Goal: Obtain resource: Download file/media

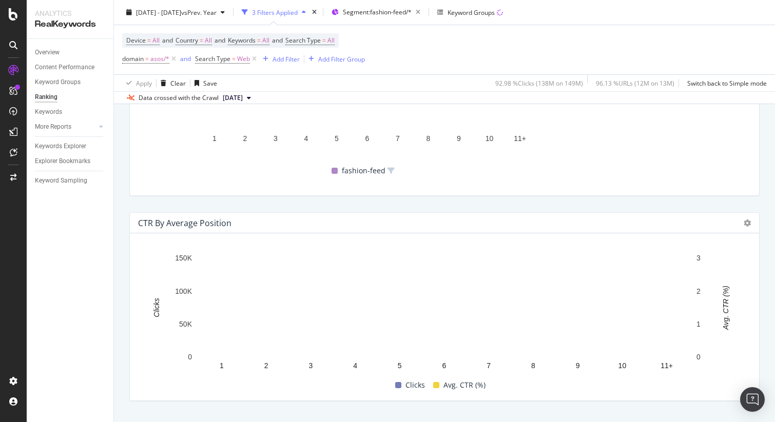
scroll to position [1016, 0]
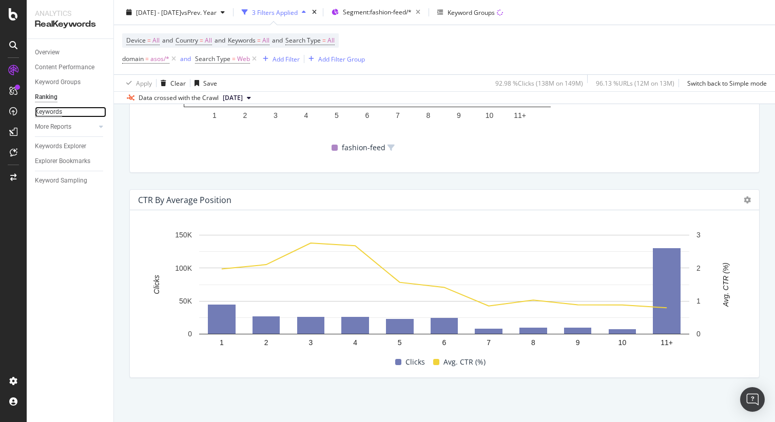
click at [48, 111] on div "Keywords" at bounding box center [48, 112] width 27 height 11
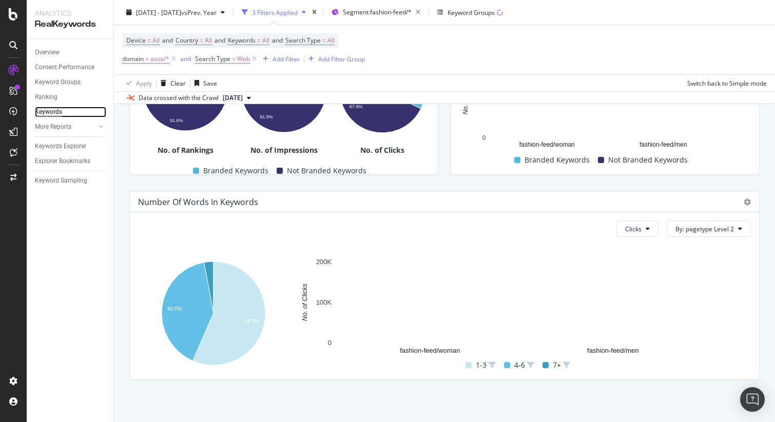
scroll to position [297, 0]
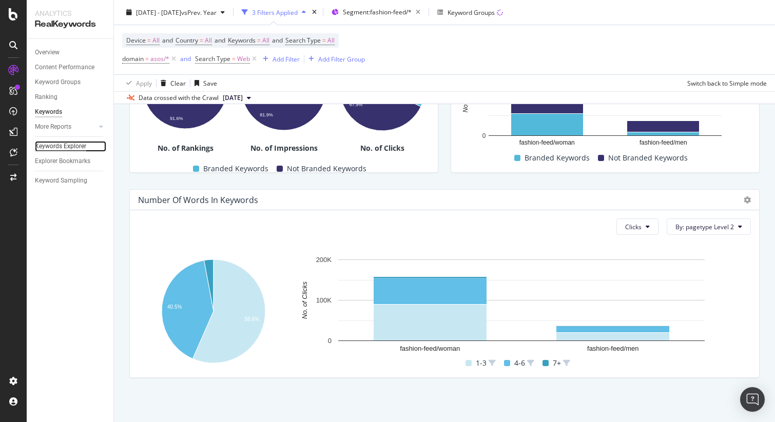
click at [66, 150] on div "Keywords Explorer" at bounding box center [60, 146] width 51 height 11
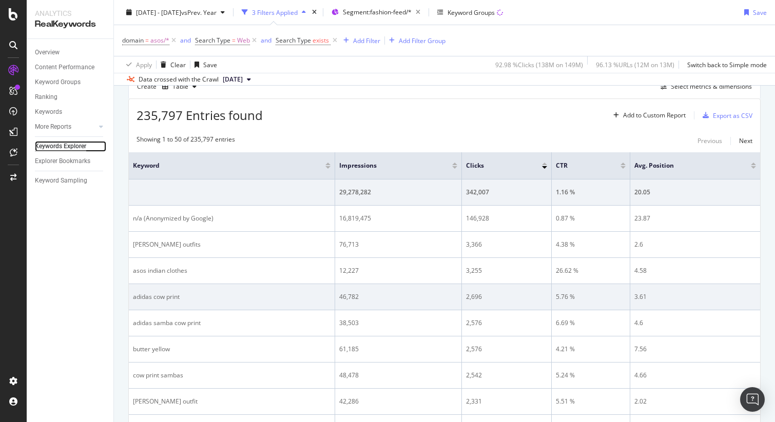
scroll to position [295, 0]
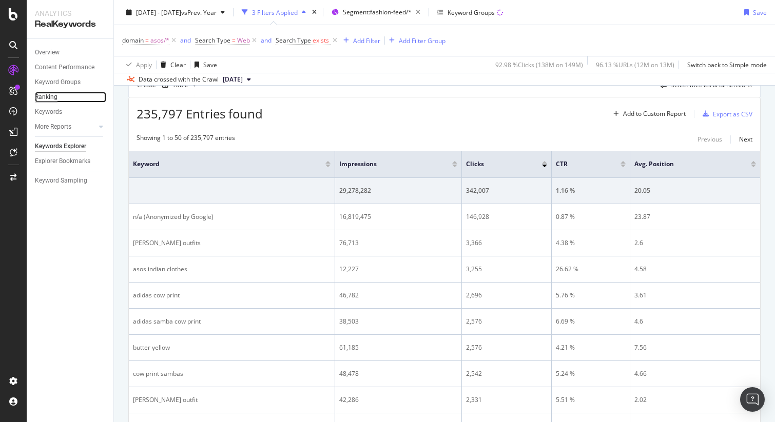
click at [47, 97] on div "Ranking" at bounding box center [46, 97] width 23 height 11
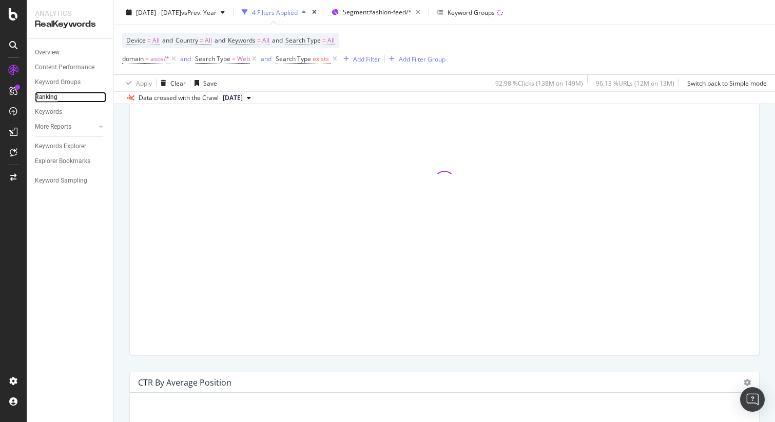
scroll to position [1016, 0]
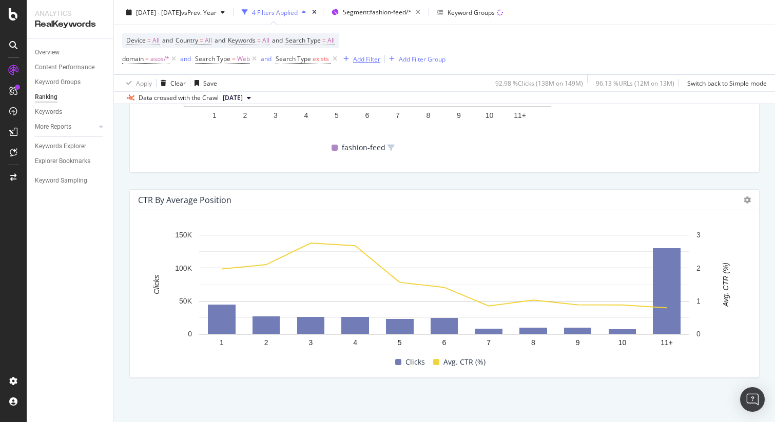
click at [369, 59] on div "Add Filter" at bounding box center [366, 58] width 27 height 9
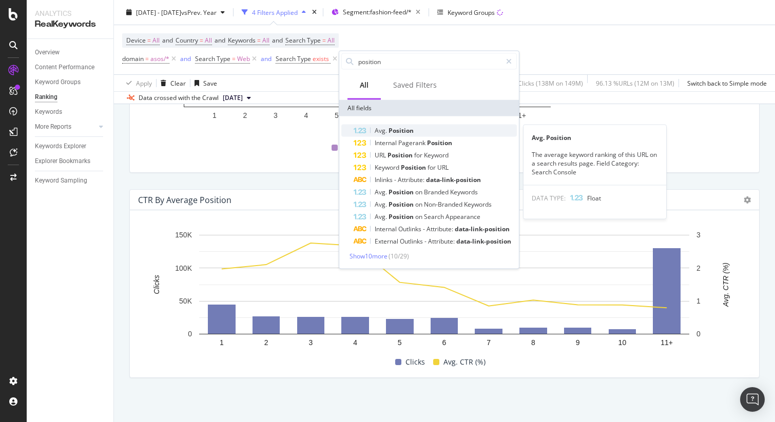
type input "position"
click at [407, 133] on span "Position" at bounding box center [401, 130] width 25 height 9
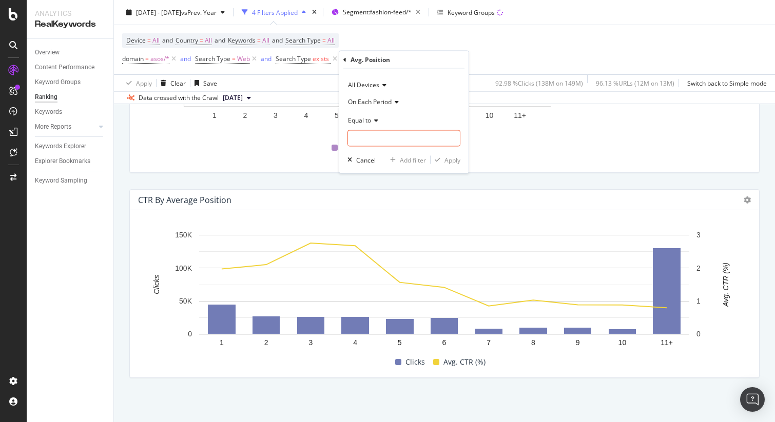
click at [363, 120] on span "Equal to" at bounding box center [359, 119] width 23 height 9
click at [375, 170] on span "Less than" at bounding box center [366, 167] width 27 height 9
click at [368, 118] on span "Less than" at bounding box center [361, 119] width 27 height 9
click at [390, 183] on span "Less than or equal to" at bounding box center [383, 181] width 60 height 9
click at [394, 138] on input "number" at bounding box center [403, 138] width 113 height 16
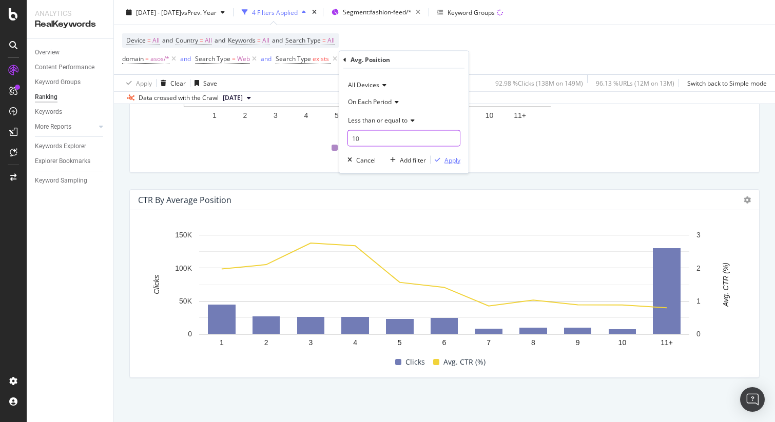
type input "10"
click at [448, 159] on div "Apply" at bounding box center [453, 160] width 16 height 9
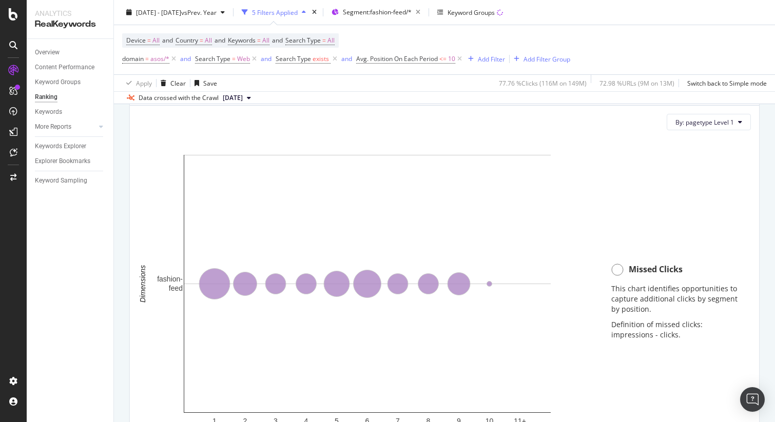
scroll to position [705, 0]
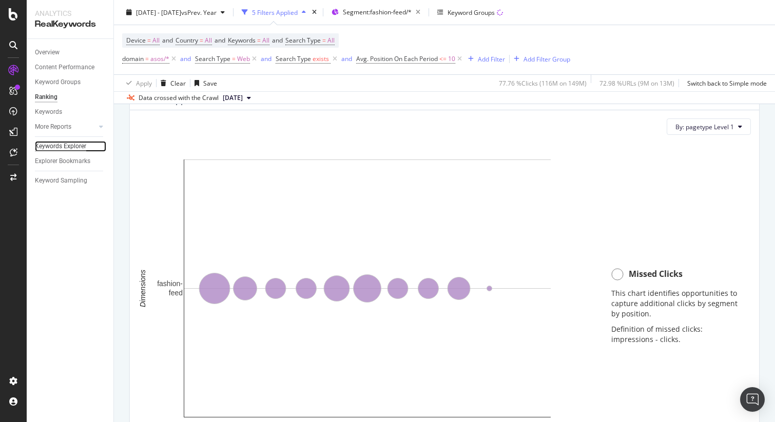
click at [66, 150] on div "Keywords Explorer" at bounding box center [60, 146] width 51 height 11
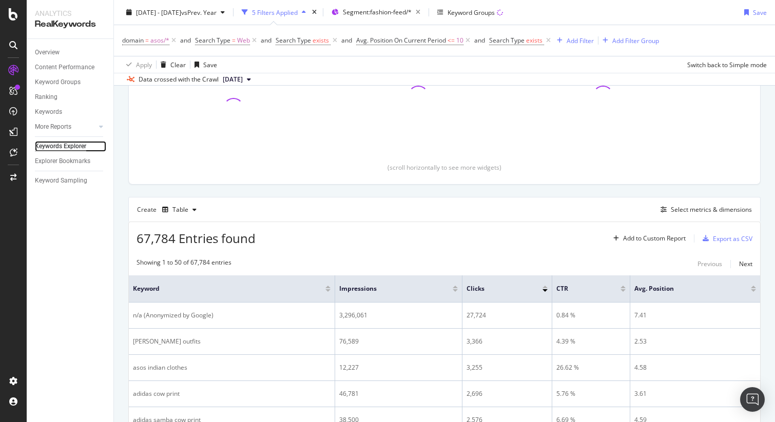
scroll to position [180, 0]
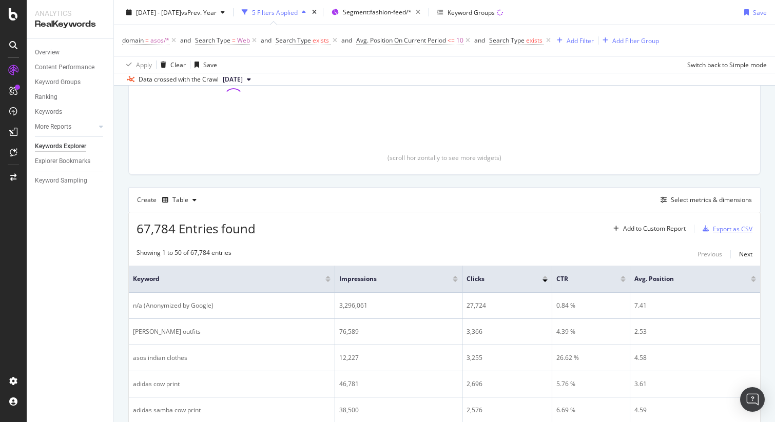
click at [722, 233] on div "Export as CSV" at bounding box center [733, 229] width 40 height 9
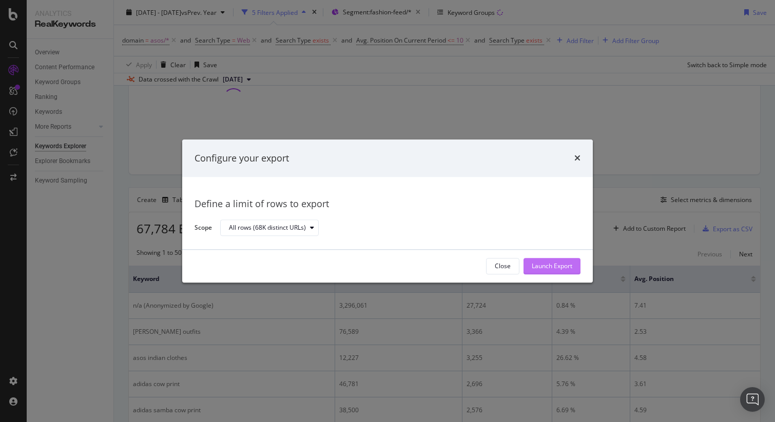
click at [552, 264] on div "Launch Export" at bounding box center [552, 266] width 41 height 9
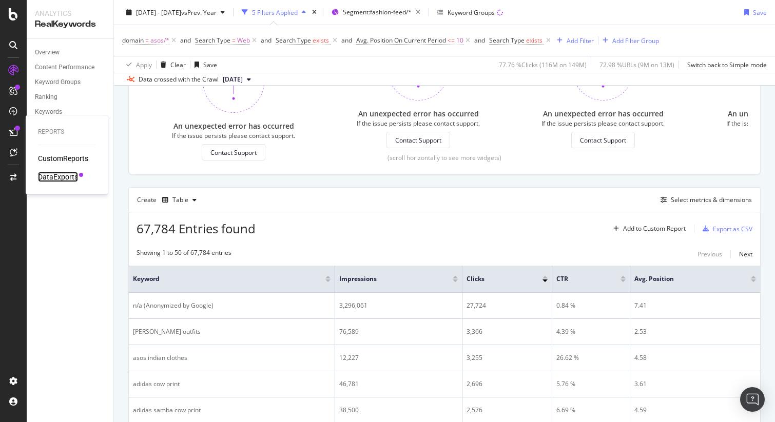
click at [53, 177] on div "DataExports" at bounding box center [58, 177] width 40 height 10
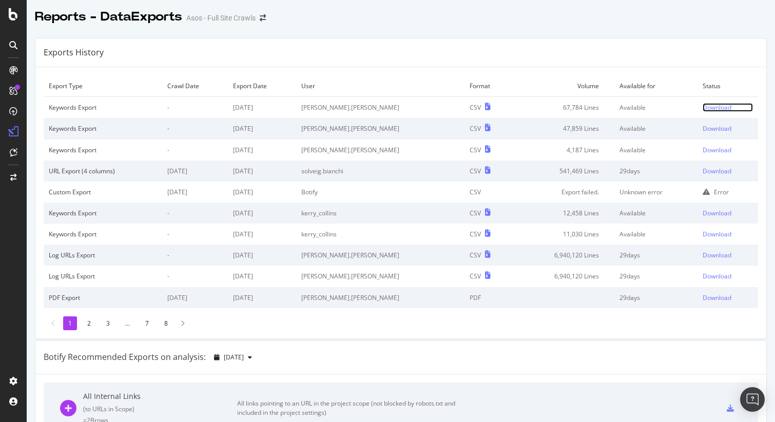
click at [718, 108] on div "Download" at bounding box center [717, 107] width 29 height 9
